Goal: Task Accomplishment & Management: Manage account settings

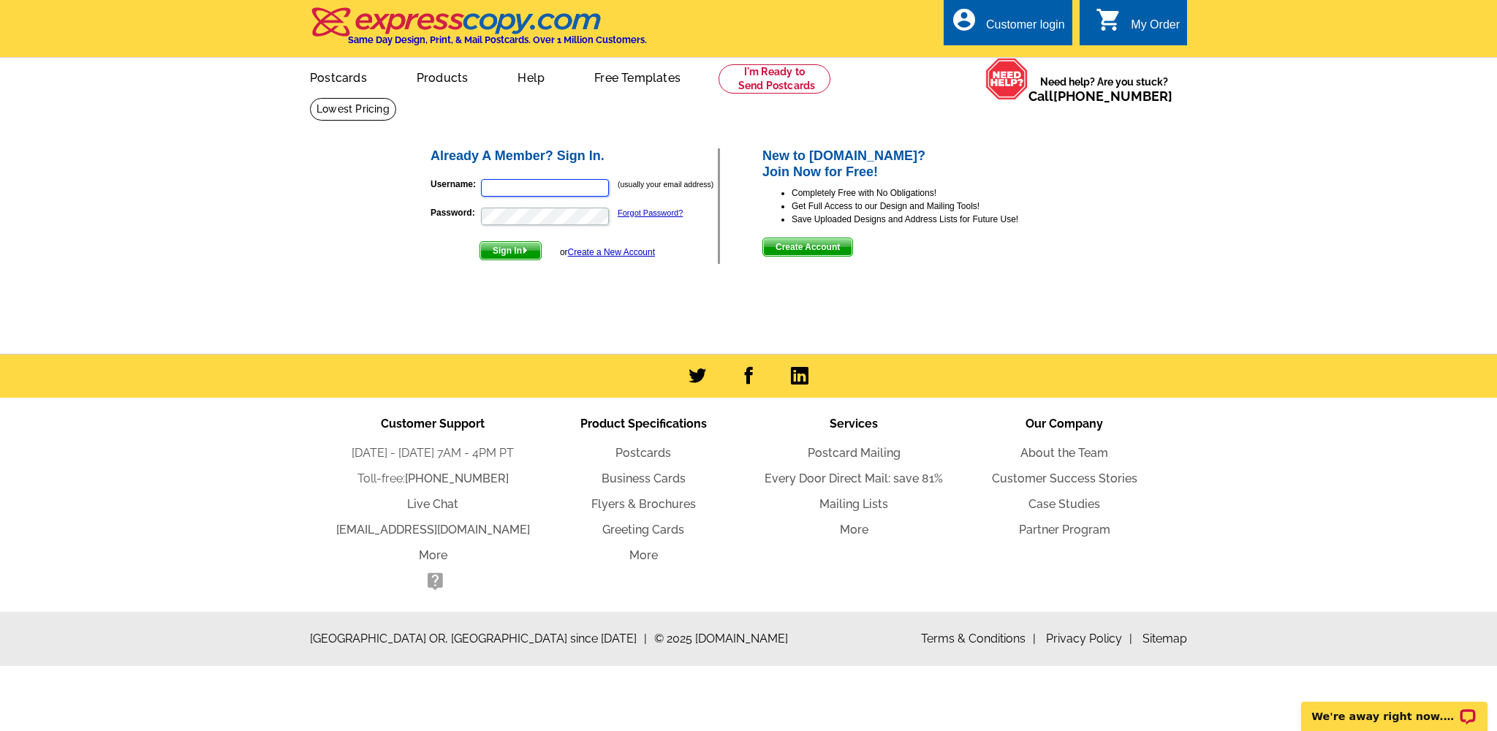
click at [543, 188] on input "Username:" at bounding box center [545, 188] width 128 height 18
click at [542, 188] on input "Username:" at bounding box center [545, 188] width 128 height 18
type input "[EMAIL_ADDRESS][DOMAIN_NAME]"
click at [500, 248] on span "Sign In" at bounding box center [510, 251] width 61 height 18
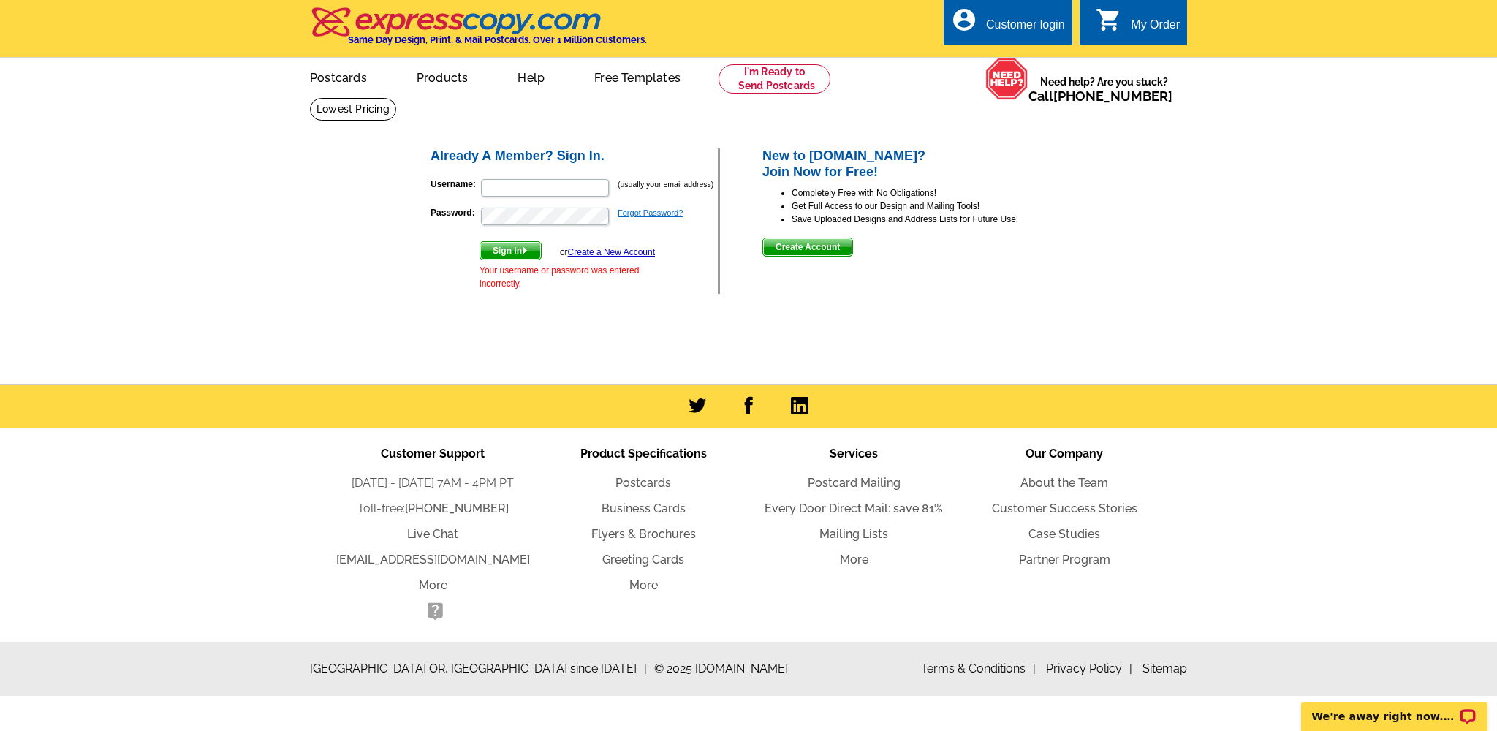
click at [663, 211] on link "Forgot Password?" at bounding box center [650, 212] width 65 height 9
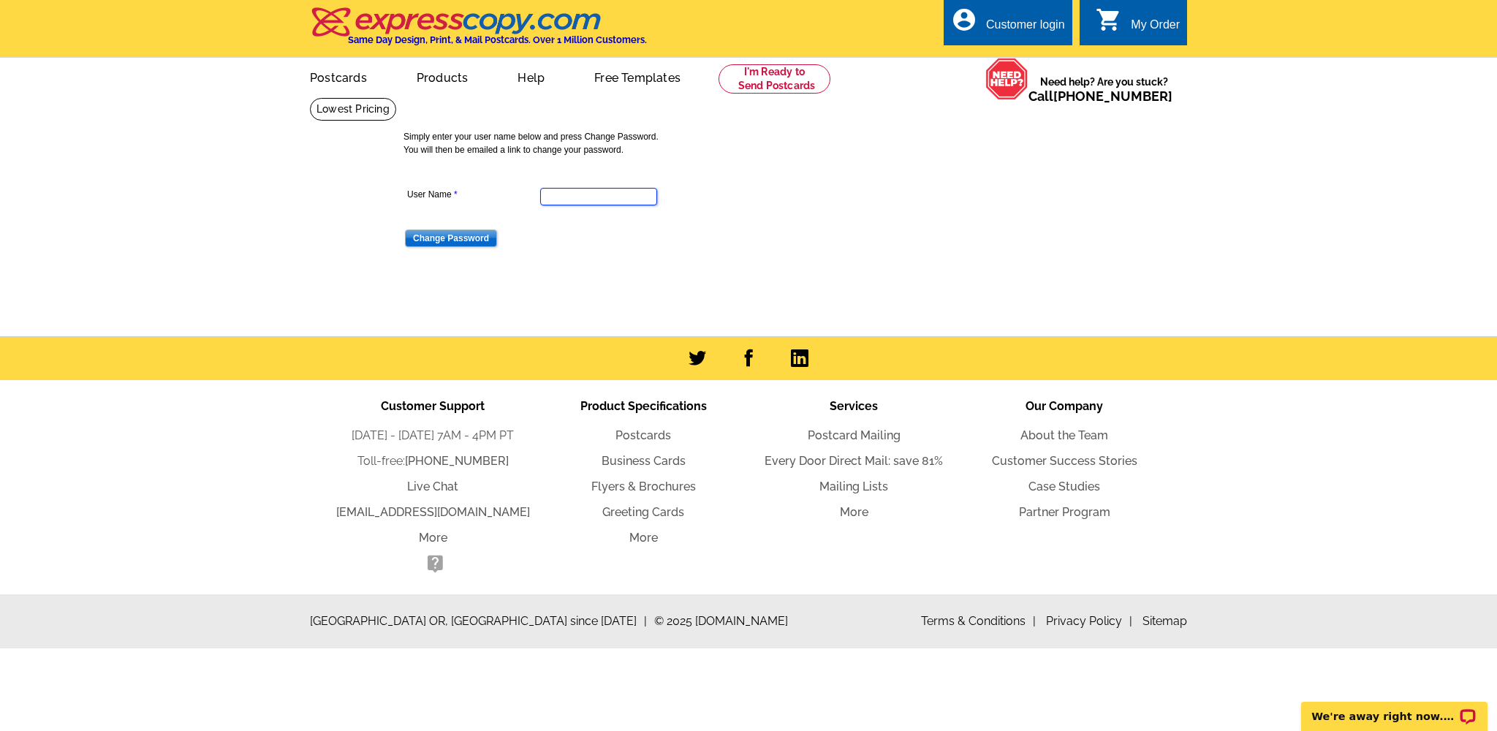
click at [582, 197] on input "User Name" at bounding box center [598, 197] width 117 height 18
type input "[EMAIL_ADDRESS][DOMAIN_NAME]"
click at [463, 242] on input "Change Password" at bounding box center [451, 238] width 92 height 18
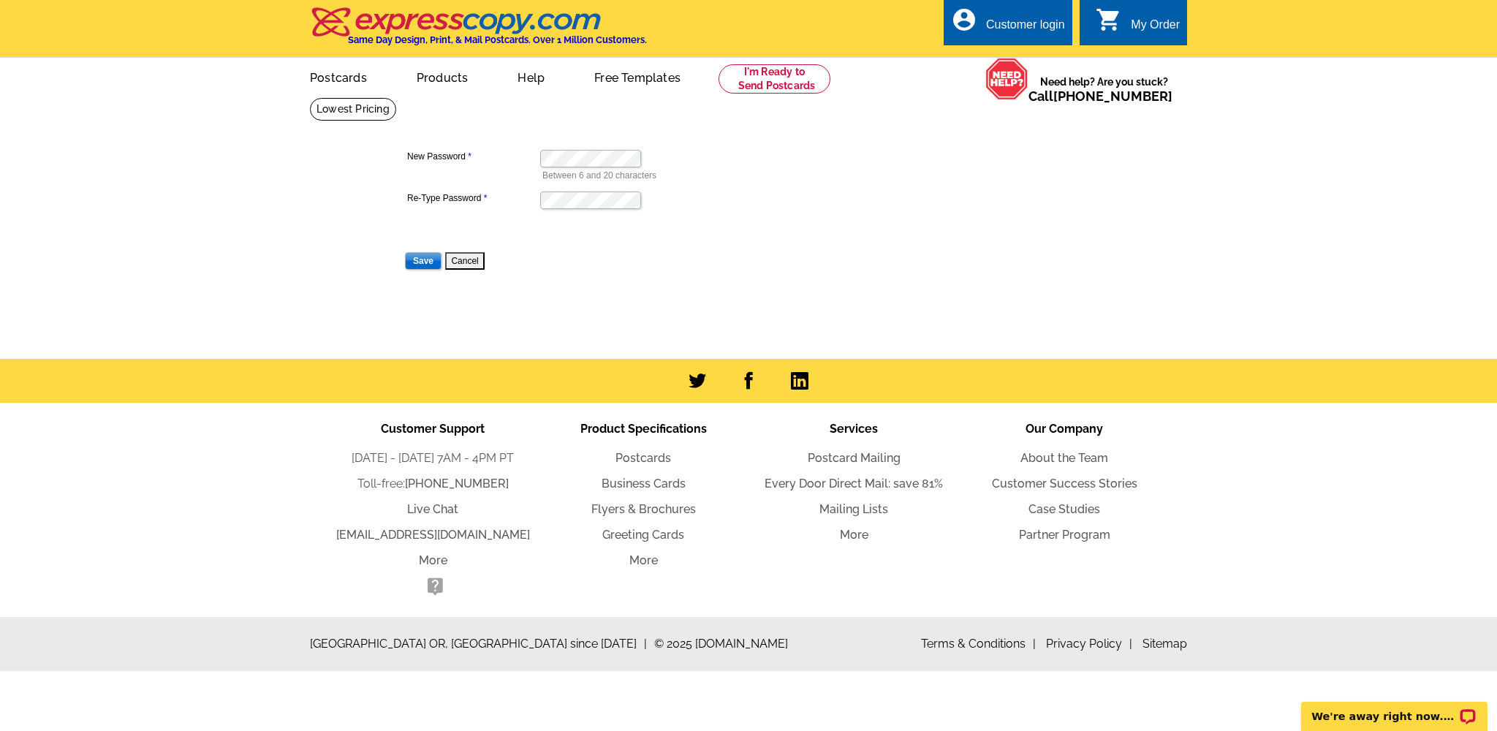
click at [427, 262] on input "Save" at bounding box center [423, 261] width 37 height 18
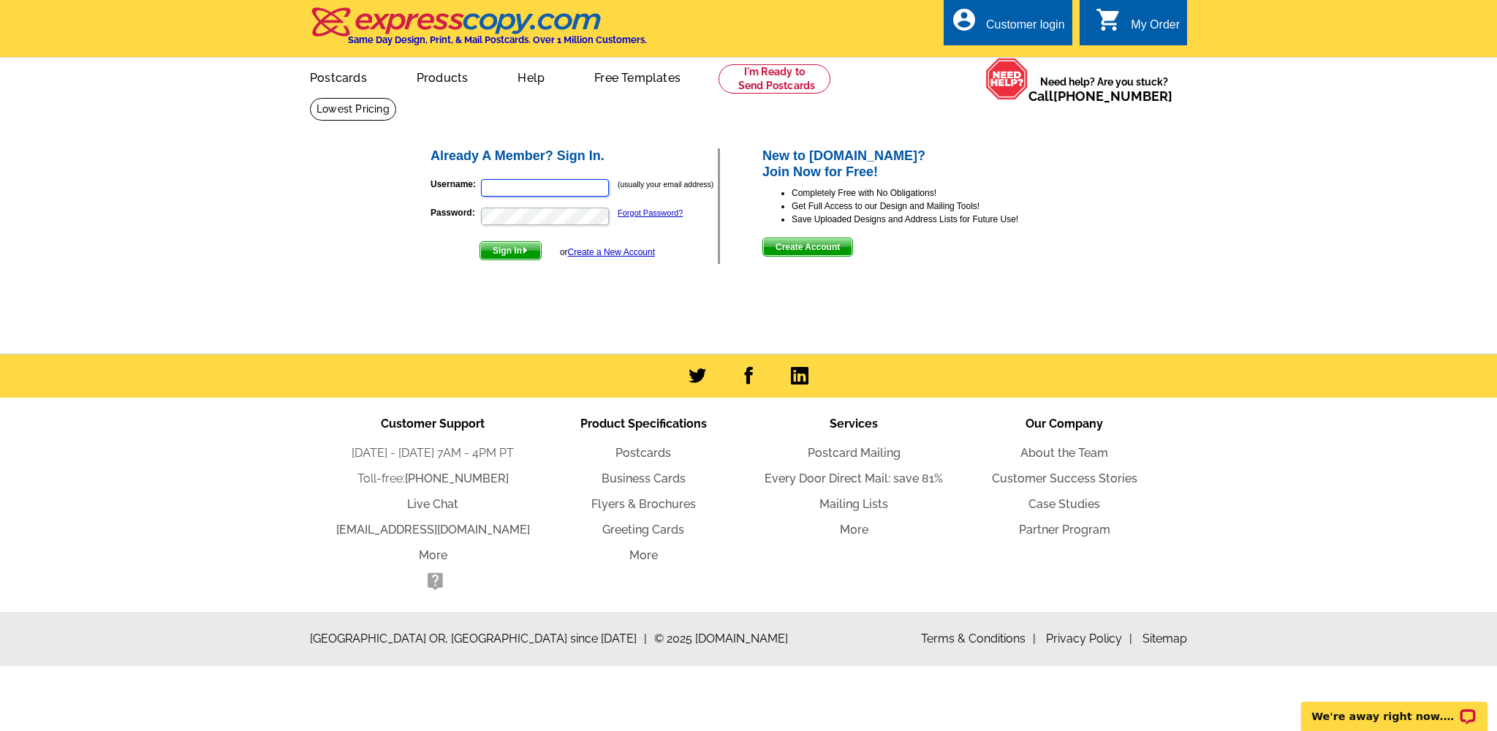
type input "[EMAIL_ADDRESS][DOMAIN_NAME]"
click at [513, 249] on span "Sign In" at bounding box center [510, 251] width 61 height 18
